Goal: Information Seeking & Learning: Learn about a topic

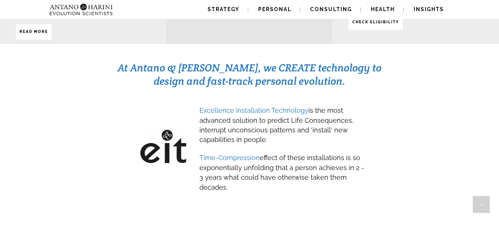
scroll to position [350, 0]
drag, startPoint x: 272, startPoint y: 70, endPoint x: 353, endPoint y: 66, distance: 80.7
click at [353, 66] on h3 "At Antano & [PERSON_NAME], we CREATE technology to design and fast-track person…" at bounding box center [249, 74] width 265 height 27
click at [335, 83] on div "At Antano & [PERSON_NAME], we CREATE technology to design and fast-track person…" at bounding box center [250, 132] width 466 height 144
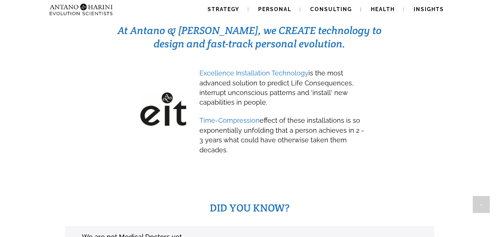
scroll to position [387, 0]
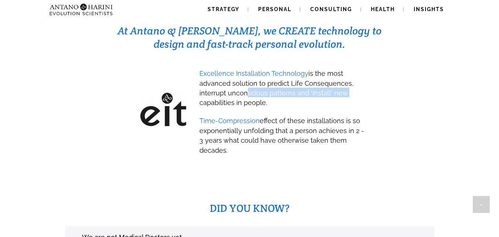
drag, startPoint x: 253, startPoint y: 85, endPoint x: 346, endPoint y: 85, distance: 92.8
click at [346, 85] on h3 "Excellence Installation Technology is the most advanced solution to predict Lif…" at bounding box center [283, 87] width 166 height 39
click at [283, 113] on span "Time-Compression effect of these installations is so exponentially unfolding th…" at bounding box center [282, 134] width 165 height 43
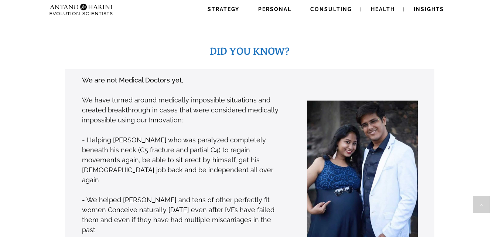
scroll to position [543, 0]
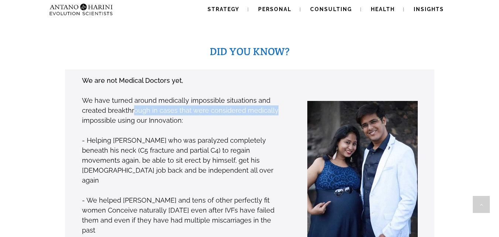
drag, startPoint x: 132, startPoint y: 105, endPoint x: 282, endPoint y: 99, distance: 150.2
click at [282, 99] on p "We have turned around medically impossible situations and created breakthrough …" at bounding box center [183, 110] width 202 height 30
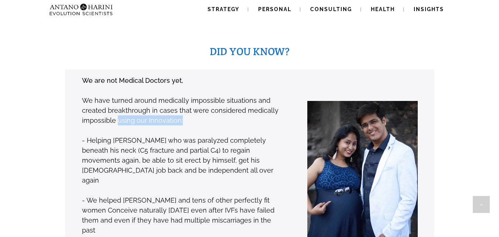
drag, startPoint x: 117, startPoint y: 111, endPoint x: 189, endPoint y: 113, distance: 72.1
click at [189, 113] on p "We have turned around medically impossible situations and created breakthrough …" at bounding box center [183, 110] width 202 height 30
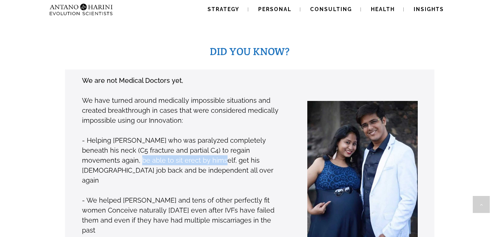
drag, startPoint x: 91, startPoint y: 154, endPoint x: 171, endPoint y: 153, distance: 80.6
click at [171, 153] on p "- Helping [PERSON_NAME] who was paralyzed completely beneath his neck (C5 fract…" at bounding box center [183, 160] width 202 height 50
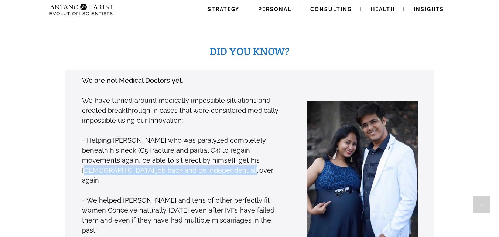
drag, startPoint x: 207, startPoint y: 152, endPoint x: 271, endPoint y: 156, distance: 63.3
click at [271, 156] on p "- Helping [PERSON_NAME] who was paralyzed completely beneath his neck (C5 fract…" at bounding box center [183, 160] width 202 height 50
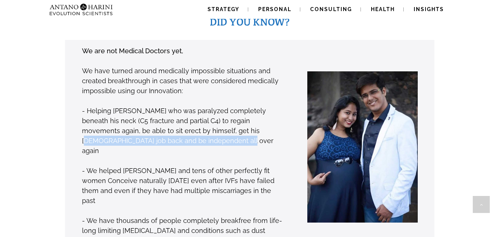
scroll to position [574, 0]
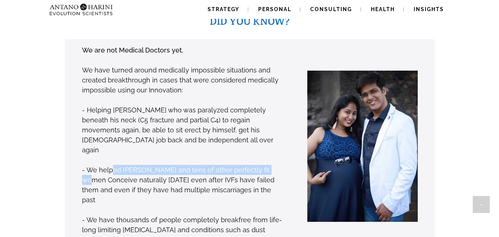
drag, startPoint x: 112, startPoint y: 151, endPoint x: 282, endPoint y: 150, distance: 170.4
click at [282, 165] on p "- We helped [PERSON_NAME] and tens of other perfectly fit women Conceive natura…" at bounding box center [183, 185] width 202 height 40
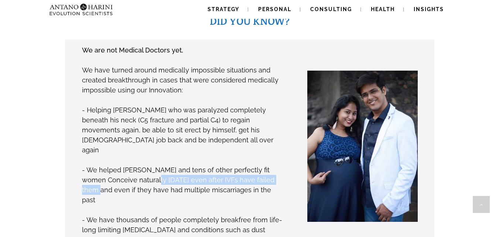
drag, startPoint x: 140, startPoint y: 162, endPoint x: 270, endPoint y: 161, distance: 130.1
click at [270, 165] on p "- We helped [PERSON_NAME] and tens of other perfectly fit women Conceive natura…" at bounding box center [183, 185] width 202 height 40
drag, startPoint x: 122, startPoint y: 172, endPoint x: 279, endPoint y: 168, distance: 157.1
click at [279, 168] on p "- We helped [PERSON_NAME] and tens of other perfectly fit women Conceive natura…" at bounding box center [183, 185] width 202 height 40
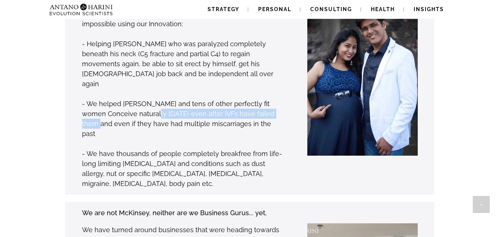
scroll to position [640, 0]
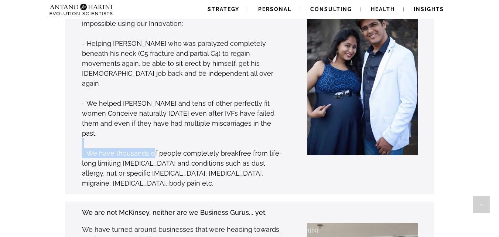
drag, startPoint x: 150, startPoint y: 123, endPoint x: 262, endPoint y: 118, distance: 112.1
click at [262, 118] on div "We are not Medical Doctors yet, We have turned around medically impossible situ…" at bounding box center [183, 83] width 203 height 210
click at [93, 148] on p "- We have thousands of people completely breakfree from life-long limiting [MED…" at bounding box center [183, 168] width 202 height 40
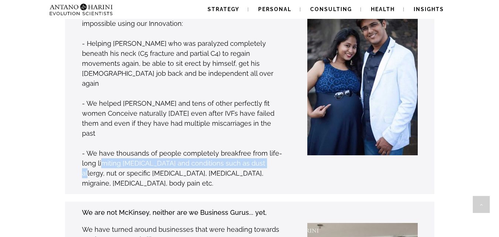
drag, startPoint x: 102, startPoint y: 134, endPoint x: 255, endPoint y: 130, distance: 153.1
click at [255, 148] on p "- We have thousands of people completely breakfree from life-long limiting [MED…" at bounding box center [183, 168] width 202 height 40
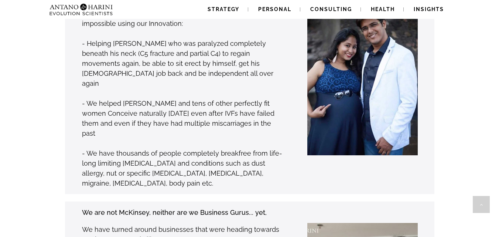
click at [121, 148] on p "- We have thousands of people completely breakfree from life-long limiting [MED…" at bounding box center [183, 168] width 202 height 40
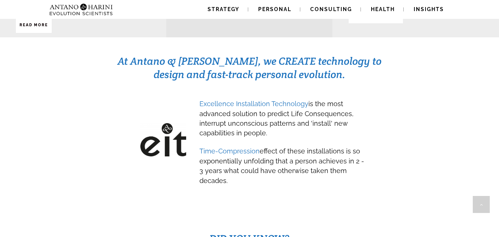
scroll to position [357, 0]
click at [285, 99] on span "Excellence Installation Technology" at bounding box center [254, 103] width 109 height 8
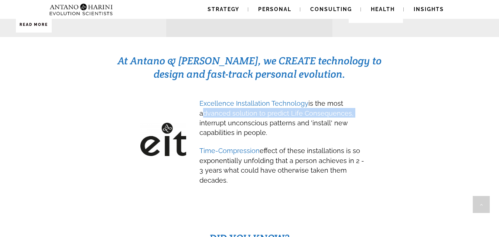
drag, startPoint x: 197, startPoint y: 105, endPoint x: 358, endPoint y: 101, distance: 160.9
click at [358, 101] on div "Excellence Installation Technology is the most advanced solution to predict Lif…" at bounding box center [280, 143] width 172 height 91
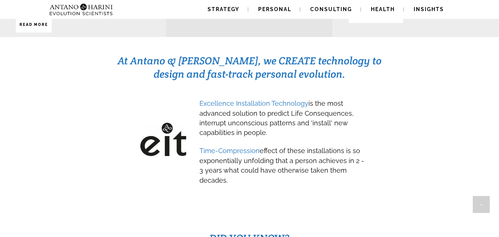
click at [215, 113] on span "Excellence Installation Technology is the most advanced solution to predict Lif…" at bounding box center [277, 117] width 154 height 37
drag, startPoint x: 235, startPoint y: 114, endPoint x: 344, endPoint y: 121, distance: 108.9
click at [344, 121] on h3 "Excellence Installation Technology is the most advanced solution to predict Lif…" at bounding box center [283, 117] width 166 height 39
drag, startPoint x: 318, startPoint y: 140, endPoint x: 362, endPoint y: 138, distance: 44.8
click at [362, 145] on h3 "Time-Compression effect of these installations is so exponentially unfolding th…" at bounding box center [283, 164] width 166 height 39
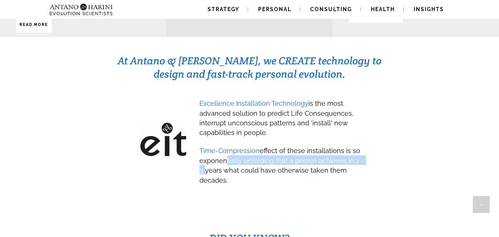
drag, startPoint x: 222, startPoint y: 153, endPoint x: 363, endPoint y: 146, distance: 141.7
click at [363, 146] on span "Time-Compression effect of these installations is so exponentially unfolding th…" at bounding box center [282, 164] width 165 height 43
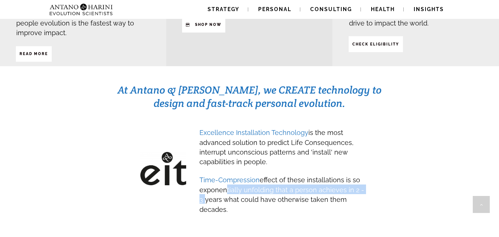
scroll to position [327, 0]
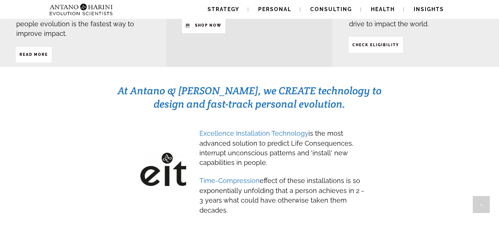
click at [252, 129] on span "Excellence Installation Technology" at bounding box center [254, 133] width 109 height 8
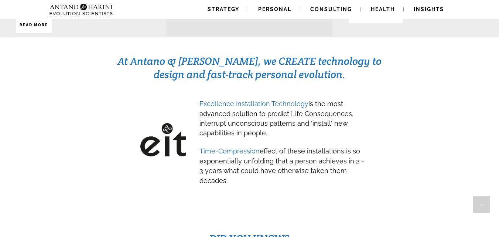
scroll to position [357, 0]
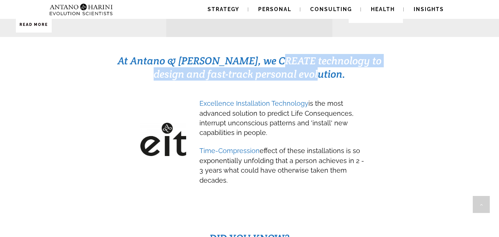
drag, startPoint x: 333, startPoint y: 52, endPoint x: 381, endPoint y: 60, distance: 48.9
click at [381, 60] on h3 "At Antano & [PERSON_NAME], we CREATE technology to design and fast-track person…" at bounding box center [249, 67] width 265 height 27
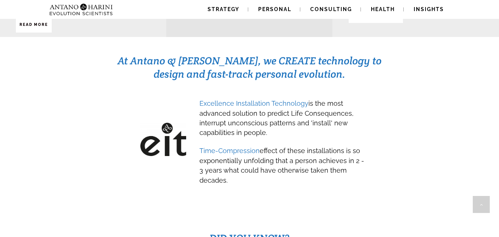
click at [381, 94] on div "Excellence Installation Technology is the most advanced solution to predict Lif…" at bounding box center [247, 143] width 272 height 102
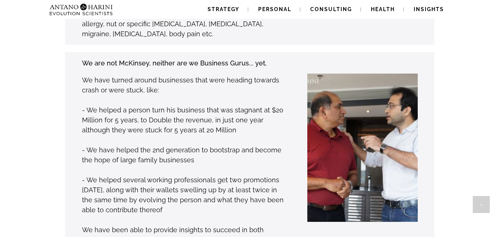
scroll to position [790, 0]
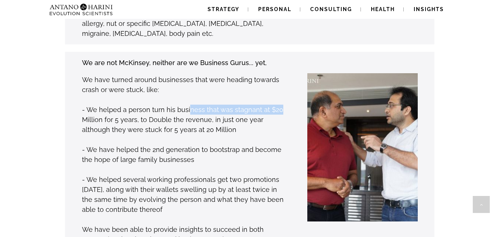
drag, startPoint x: 198, startPoint y: 80, endPoint x: 281, endPoint y: 81, distance: 82.4
click at [281, 105] on p "- We helped a person turn his business that was stagnant at $20 Million for 5 y…" at bounding box center [183, 120] width 202 height 30
click at [106, 105] on p "- We helped a person turn his business that was stagnant at $20 Million for 5 y…" at bounding box center [183, 120] width 202 height 30
